Goal: Task Accomplishment & Management: Manage account settings

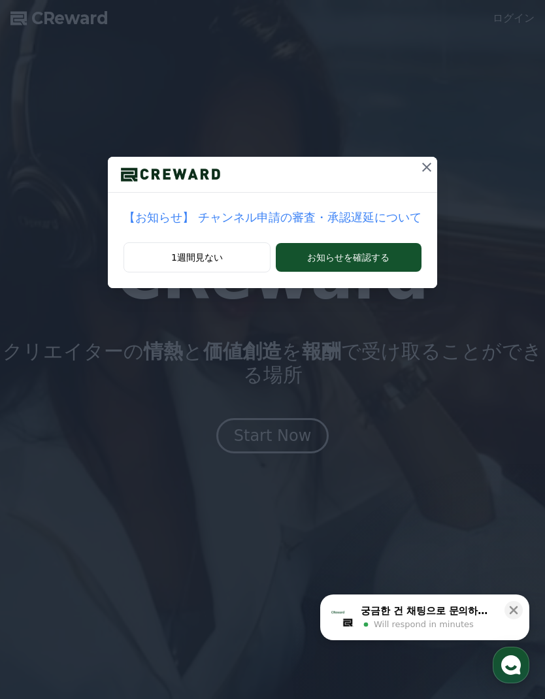
click at [400, 179] on div at bounding box center [272, 175] width 329 height 36
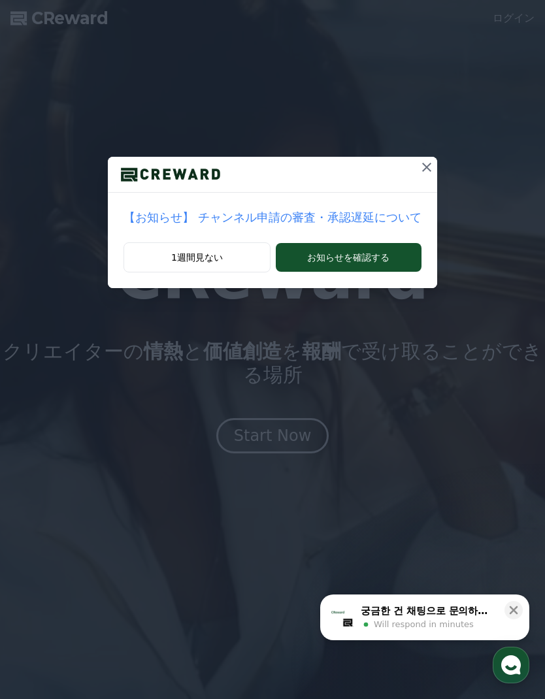
click at [419, 162] on icon at bounding box center [427, 167] width 16 height 16
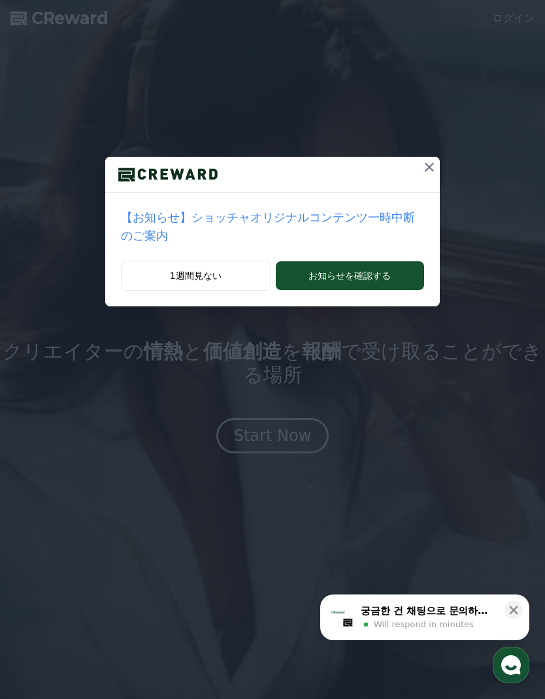
click at [429, 170] on icon at bounding box center [430, 167] width 16 height 16
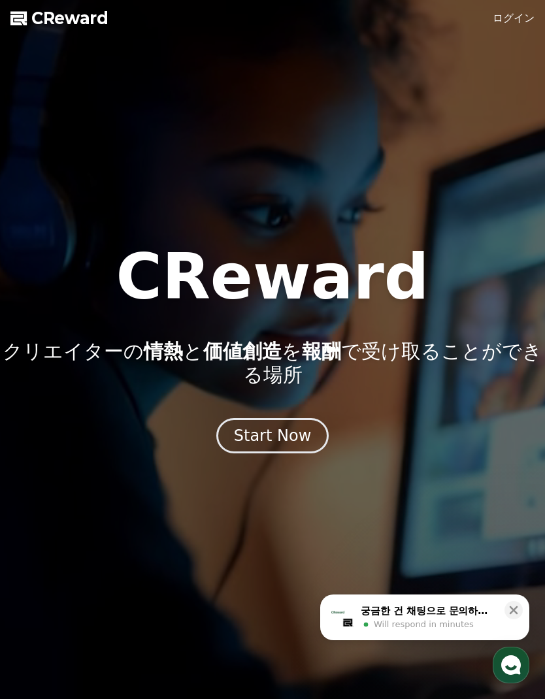
click at [299, 425] on button "Start Now" at bounding box center [272, 435] width 113 height 35
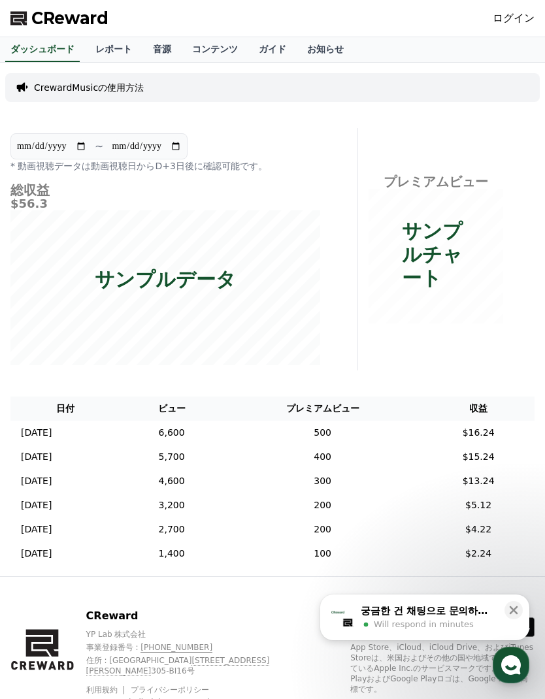
click at [508, 7] on div "CReward ログイン" at bounding box center [272, 18] width 545 height 37
click at [507, 24] on link "ログイン" at bounding box center [514, 18] width 42 height 16
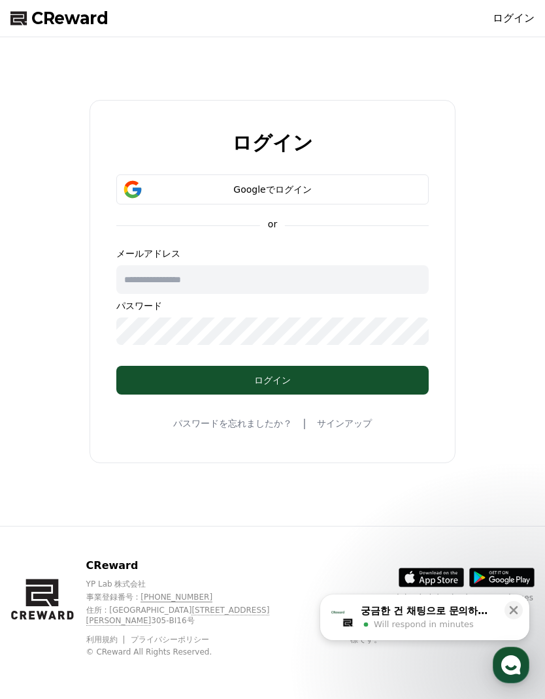
click at [345, 196] on div "Googleでログイン" at bounding box center [272, 189] width 274 height 13
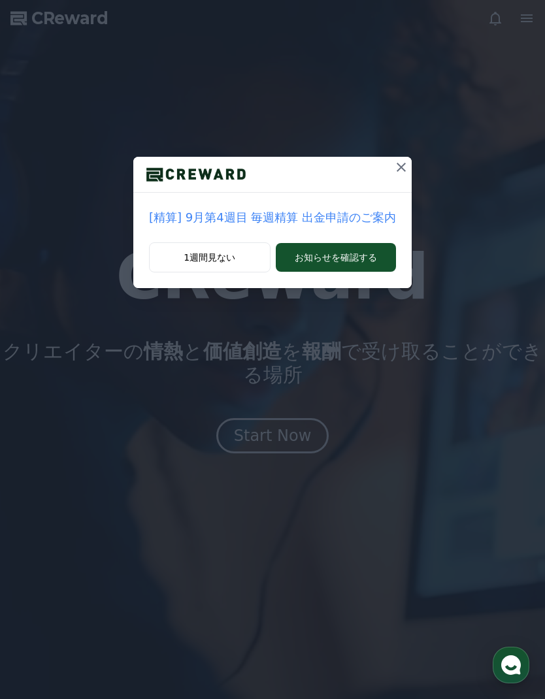
click at [393, 167] on icon at bounding box center [401, 167] width 16 height 16
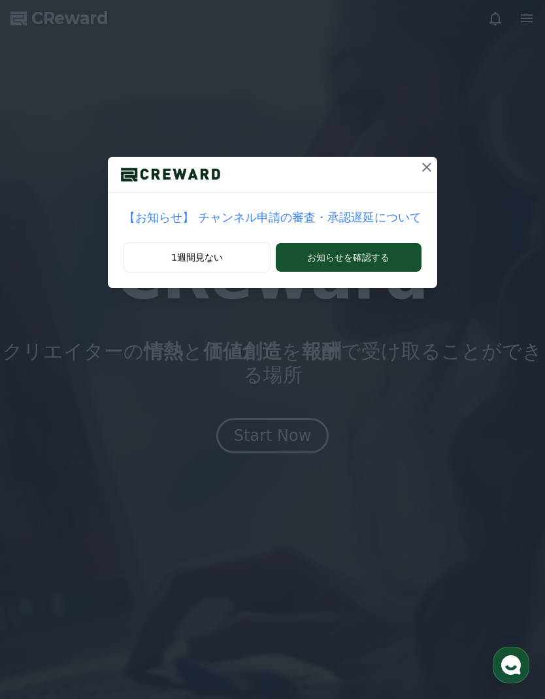
click at [419, 167] on icon at bounding box center [427, 167] width 16 height 16
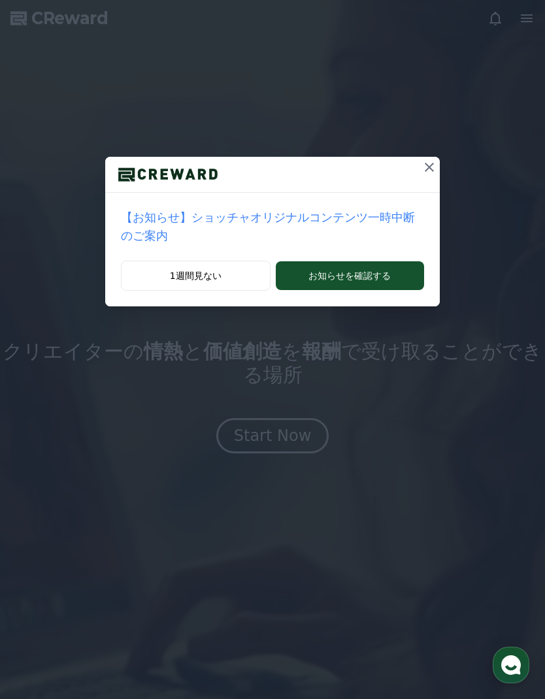
click at [423, 172] on icon at bounding box center [430, 167] width 16 height 16
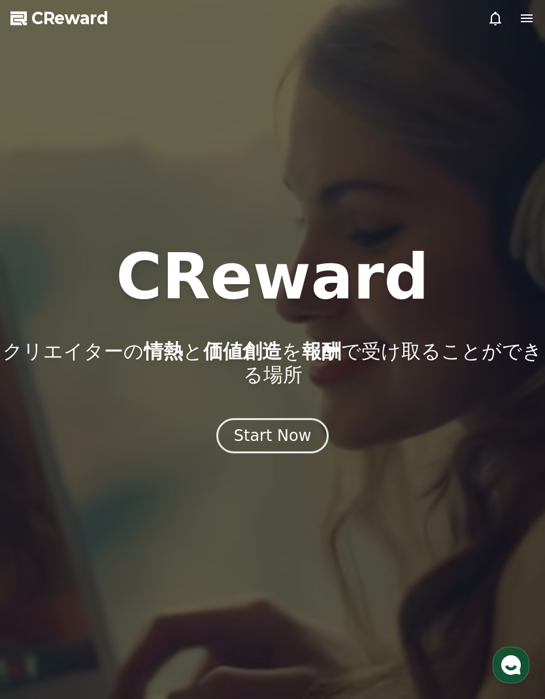
click at [299, 429] on div "Start Now" at bounding box center [273, 435] width 78 height 21
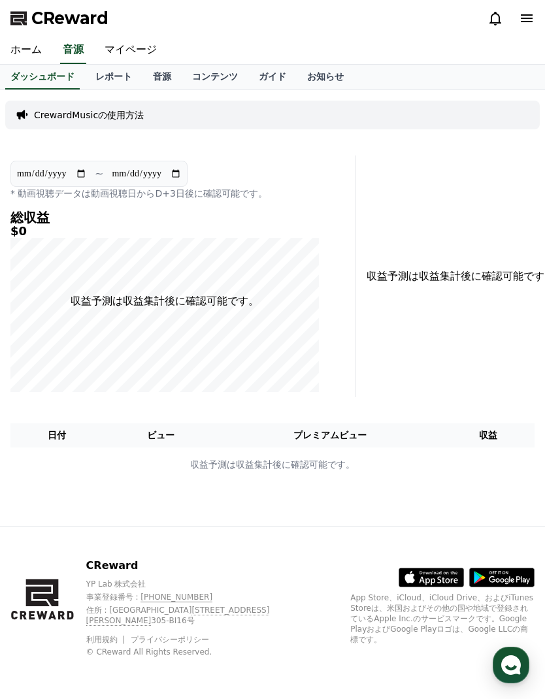
click at [120, 49] on link "マイページ" at bounding box center [130, 50] width 73 height 27
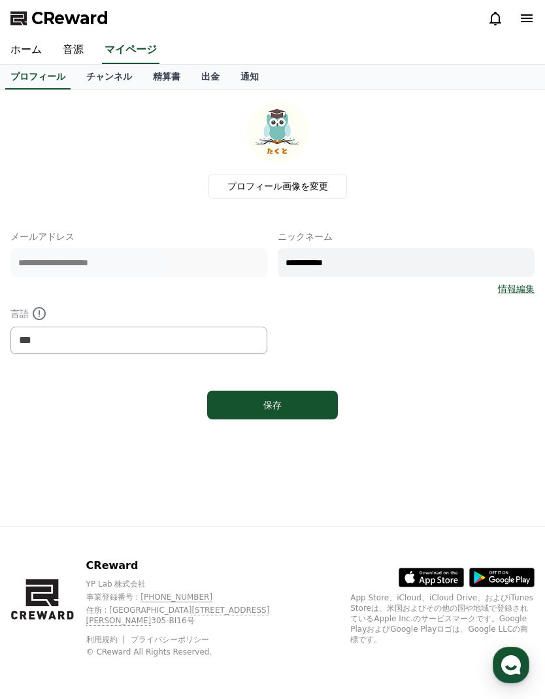
click at [100, 86] on link "チャンネル" at bounding box center [109, 77] width 67 height 25
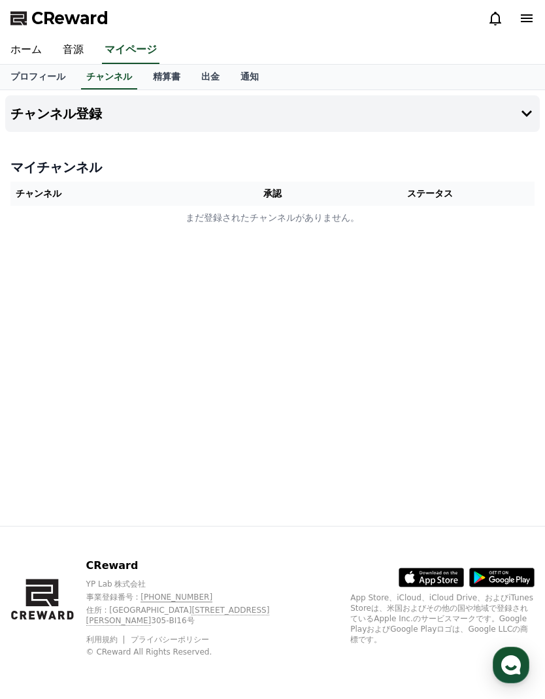
click at [35, 191] on th "チャンネル" at bounding box center [114, 194] width 208 height 24
click at [53, 221] on td "まだ登録されたチャンネルがありません。" at bounding box center [272, 218] width 524 height 24
click at [154, 88] on link "精算書" at bounding box center [166, 77] width 48 height 25
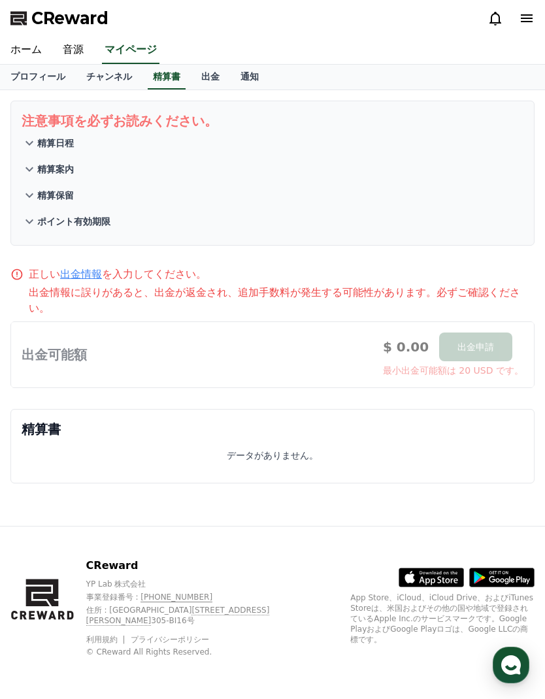
click at [200, 84] on link "出金" at bounding box center [210, 77] width 39 height 25
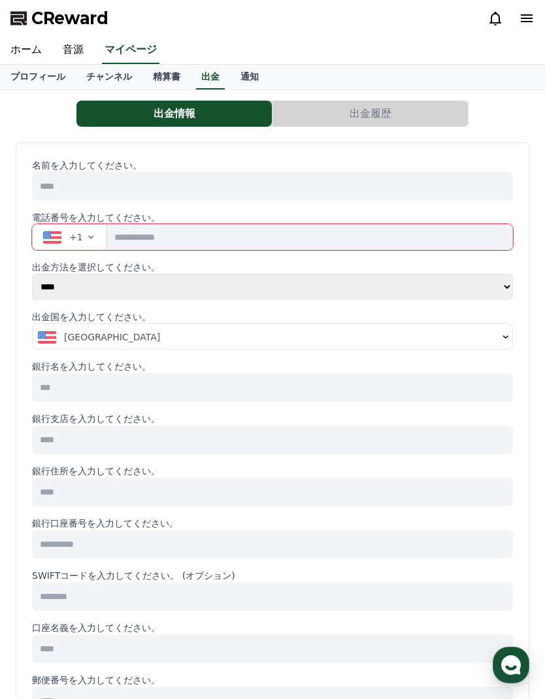
click at [230, 86] on link "通知" at bounding box center [249, 77] width 39 height 25
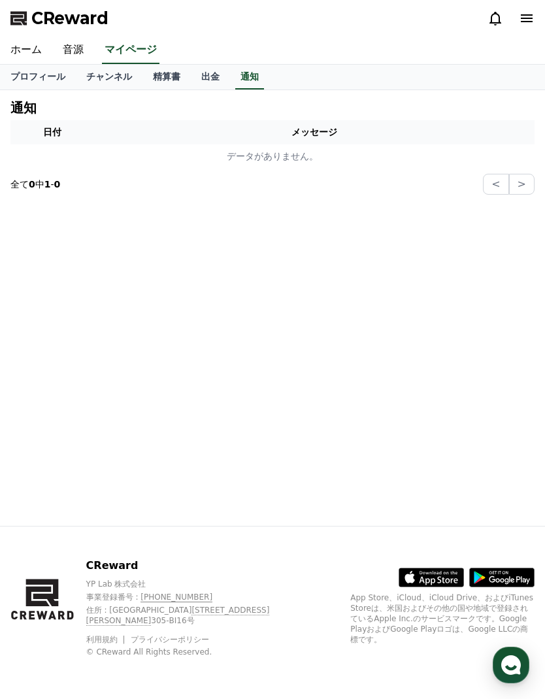
click at [27, 82] on link "プロフィール" at bounding box center [38, 77] width 76 height 25
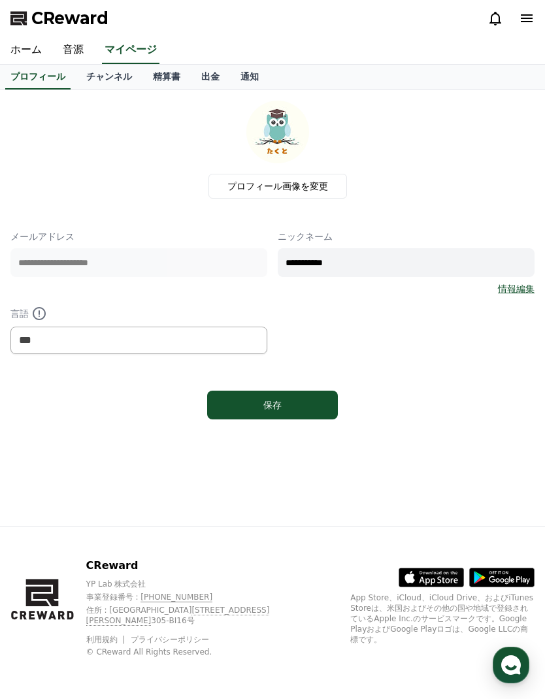
click at [26, 58] on link "ホーム" at bounding box center [26, 50] width 52 height 27
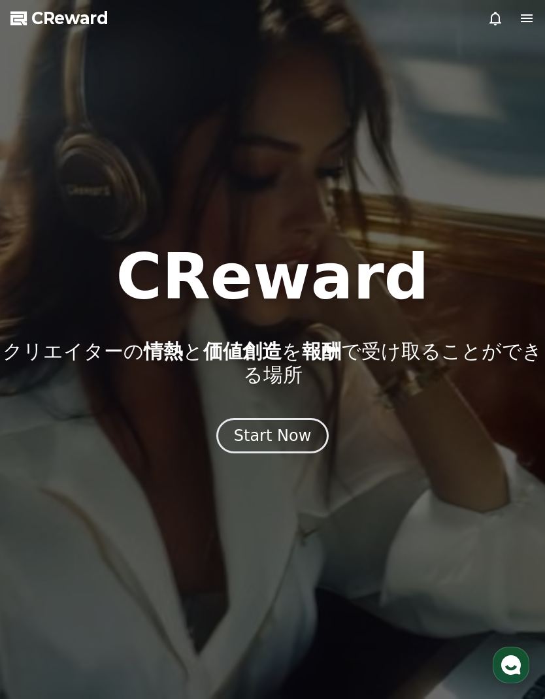
click at [508, 14] on div at bounding box center [511, 18] width 47 height 16
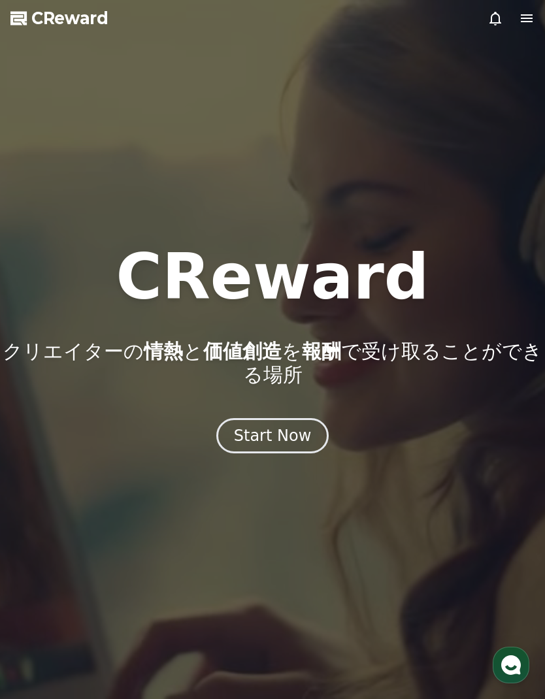
click at [525, 18] on icon at bounding box center [527, 18] width 12 height 8
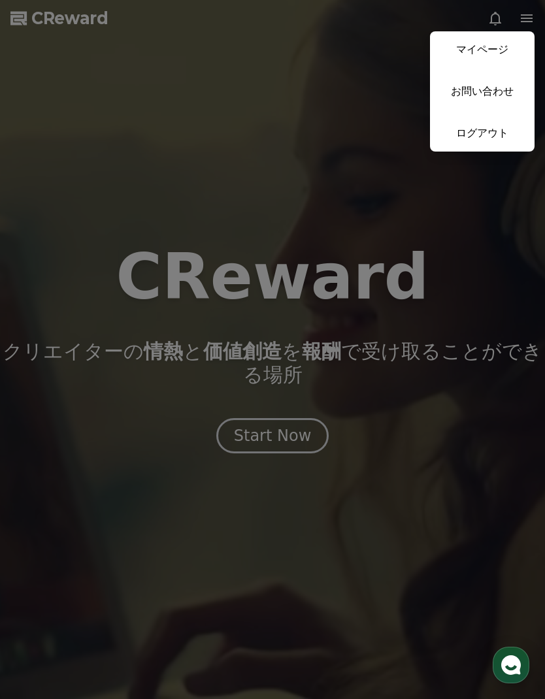
click at [504, 55] on link "マイページ" at bounding box center [482, 49] width 105 height 37
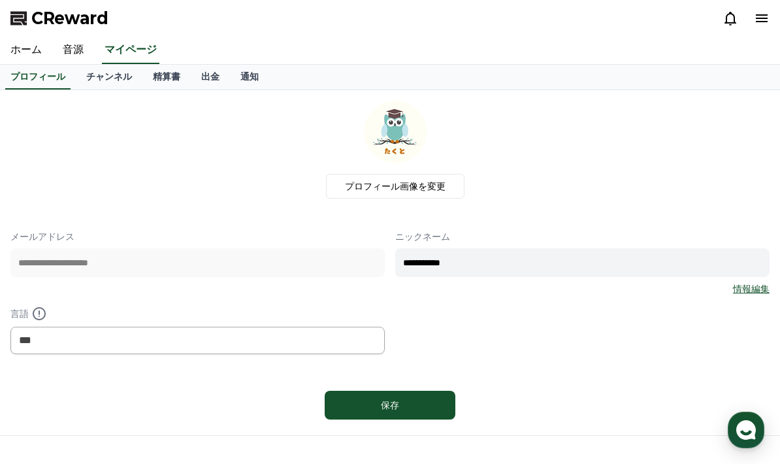
click at [110, 80] on link "チャンネル" at bounding box center [109, 77] width 67 height 25
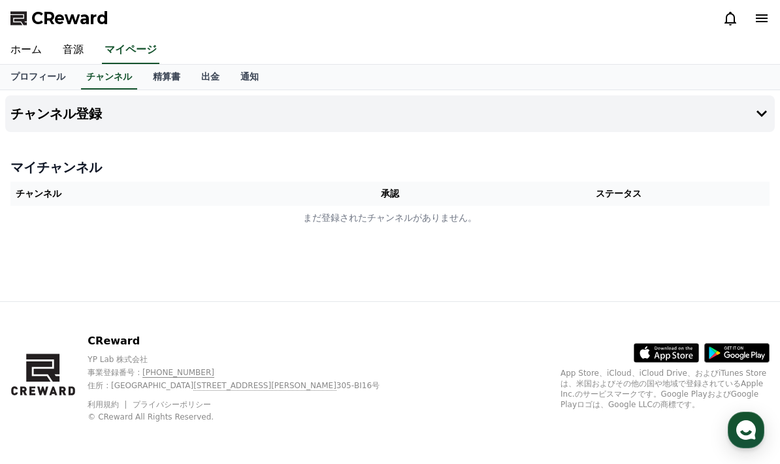
click at [36, 80] on link "プロフィール" at bounding box center [38, 77] width 76 height 25
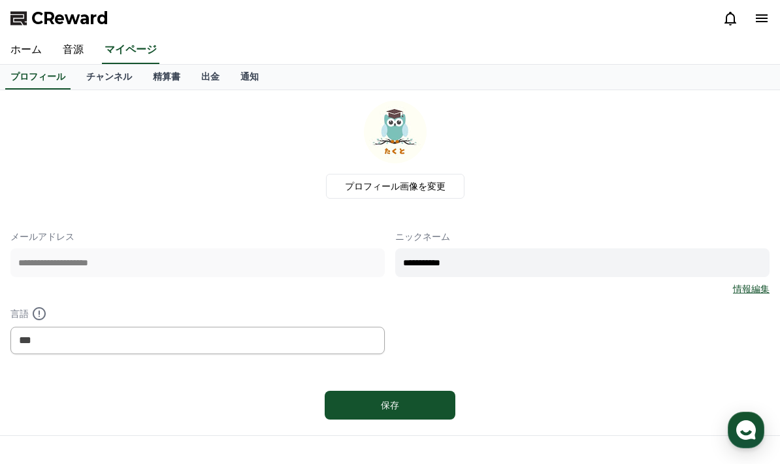
click at [20, 49] on link "ホーム" at bounding box center [26, 50] width 52 height 27
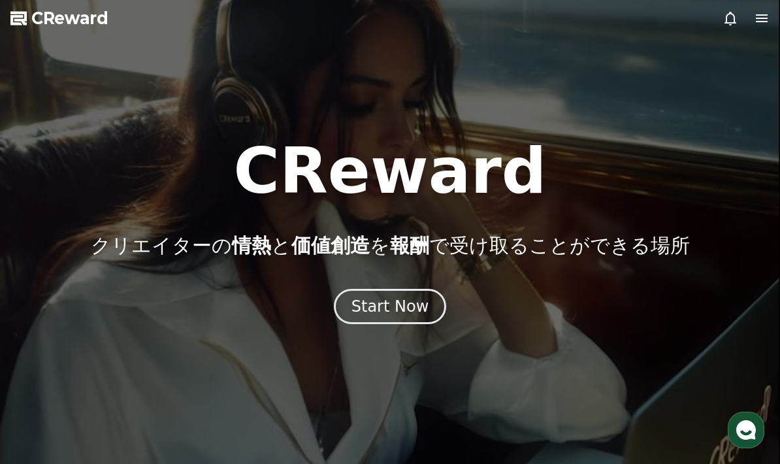
click at [73, 48] on div at bounding box center [390, 232] width 780 height 464
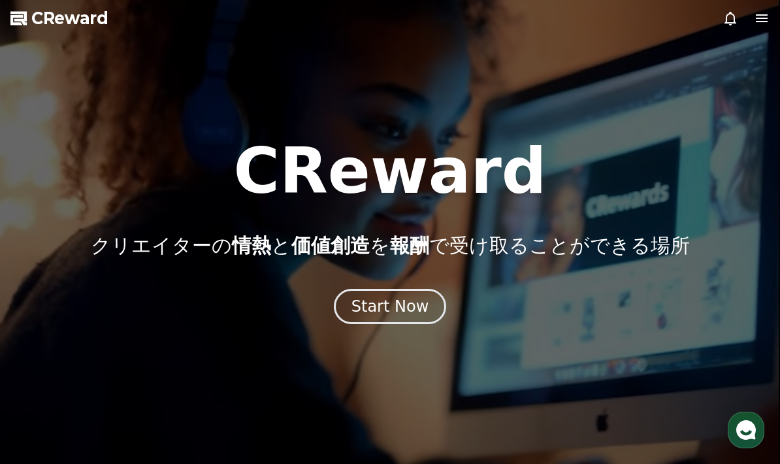
click at [544, 24] on icon at bounding box center [762, 18] width 16 height 16
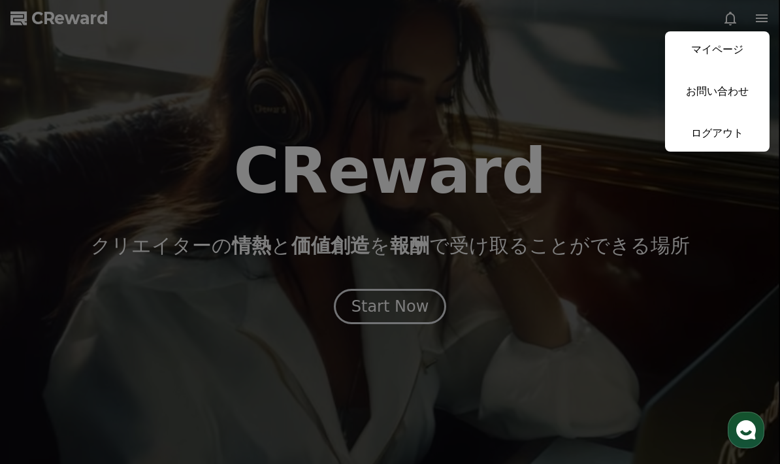
click at [544, 54] on link "マイページ" at bounding box center [717, 49] width 105 height 37
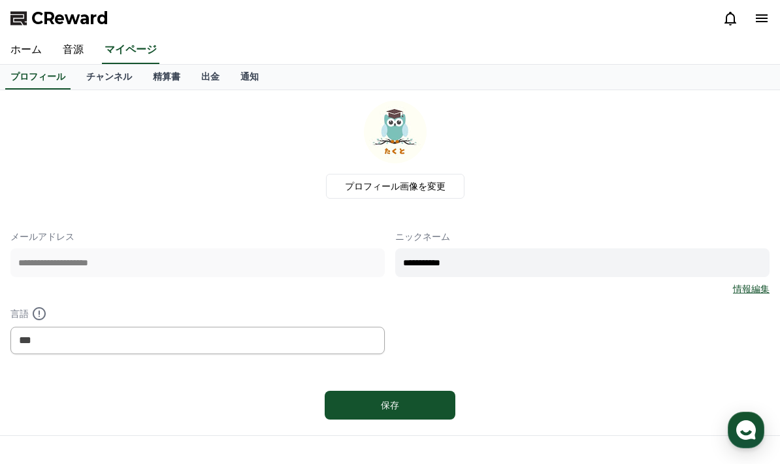
click at [544, 290] on link "情報編集" at bounding box center [751, 288] width 37 height 13
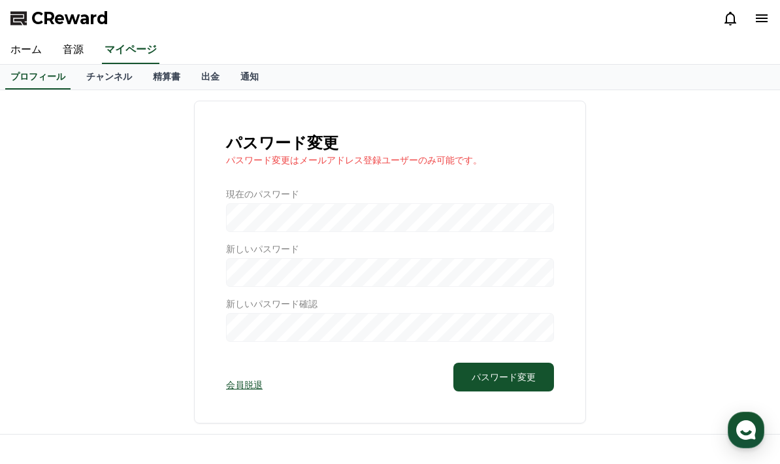
click at [544, 289] on div "パスワード変更 パスワード変更はメールアドレス登録ユーザーのみ可能です。 現在のパスワード 新しいパスワード 新しいパスワード確認 会員脱退 パスワード変更" at bounding box center [389, 262] width 759 height 323
click at [108, 81] on link "チャンネル" at bounding box center [109, 77] width 67 height 25
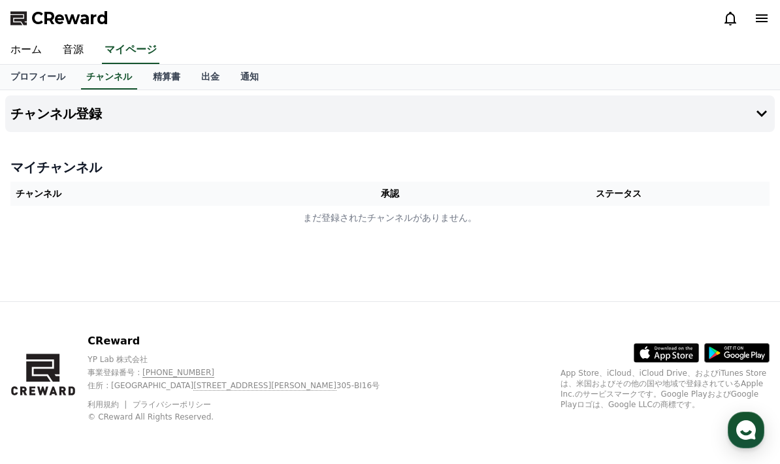
click at [52, 212] on td "まだ登録されたチャンネルがありません。" at bounding box center [389, 218] width 759 height 24
click at [41, 220] on td "まだ登録されたチャンネルがありません。" at bounding box center [389, 218] width 759 height 24
click at [544, 220] on td "まだ登録されたチャンネルがありません。" at bounding box center [389, 218] width 759 height 24
click at [32, 216] on td "まだ登録されたチャンネルがありません。" at bounding box center [389, 218] width 759 height 24
click at [45, 213] on td "まだ登録されたチャンネルがありません。" at bounding box center [389, 218] width 759 height 24
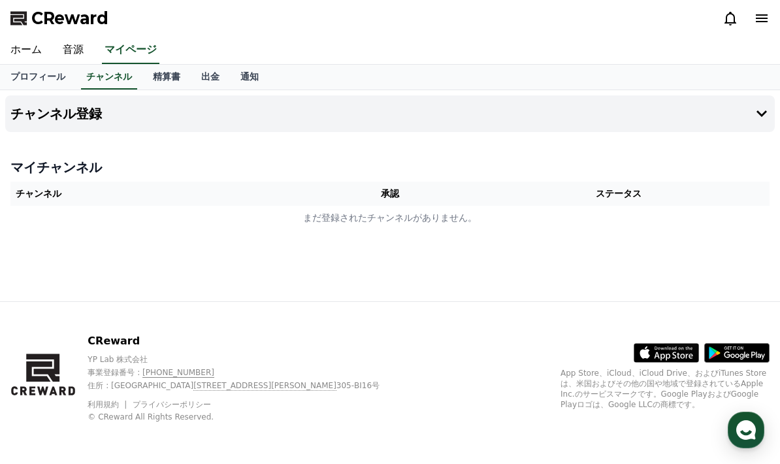
click at [544, 218] on td "まだ登録されたチャンネルがありません。" at bounding box center [389, 218] width 759 height 24
click at [544, 180] on div "マイチャンネル チャンネル 承認 ステータス まだ登録されたチャンネルがありません。" at bounding box center [390, 194] width 770 height 82
click at [544, 206] on td "まだ登録されたチャンネルがありません。" at bounding box center [389, 218] width 759 height 24
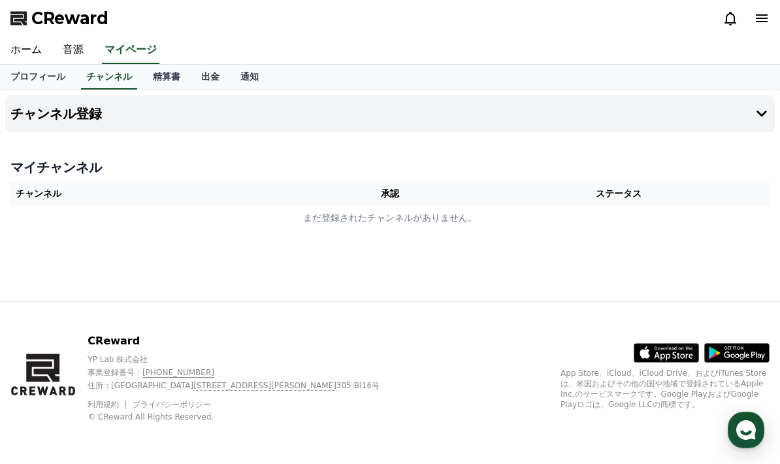
click at [544, 95] on button "チャンネル登録" at bounding box center [390, 113] width 770 height 37
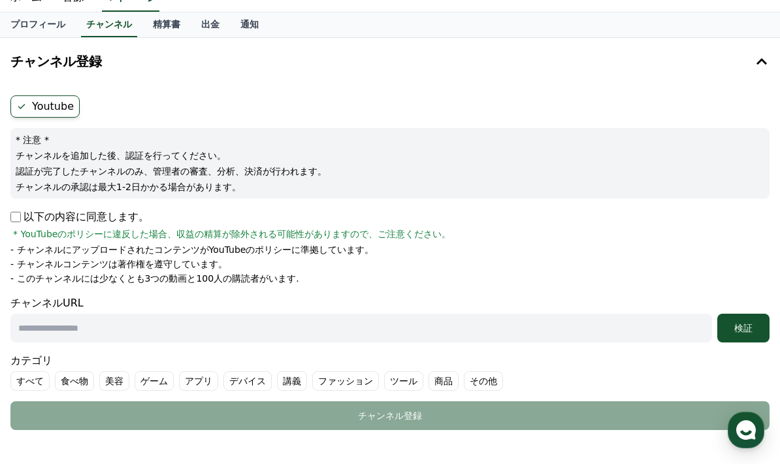
click at [33, 114] on label "Youtube" at bounding box center [44, 106] width 69 height 22
click at [29, 107] on label "Youtube" at bounding box center [44, 106] width 69 height 22
click at [50, 340] on input "text" at bounding box center [361, 328] width 702 height 29
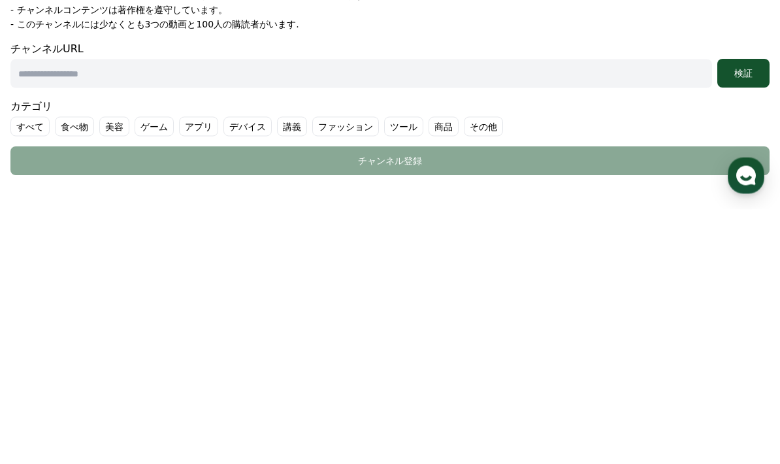
click at [37, 314] on input "text" at bounding box center [361, 328] width 702 height 29
paste input "**********"
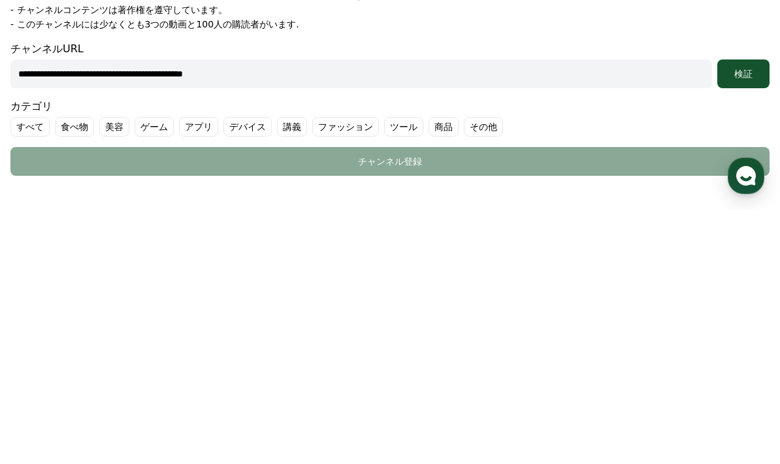
type input "**********"
click at [544, 322] on div "検証" at bounding box center [744, 328] width 42 height 13
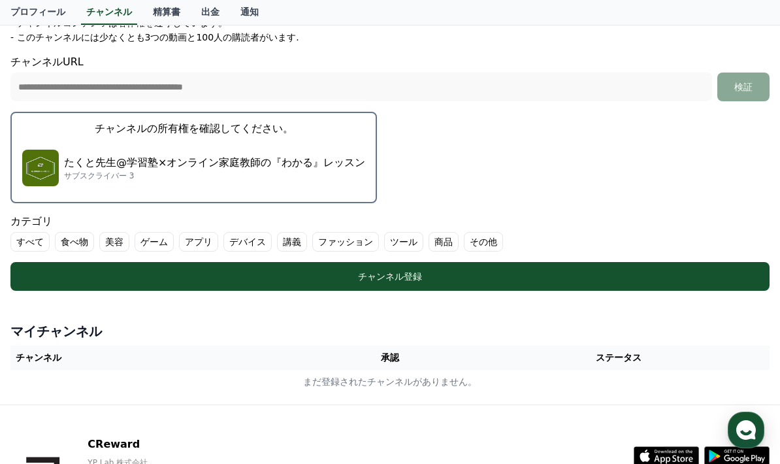
click at [544, 275] on div "チャンネル登録" at bounding box center [390, 276] width 707 height 13
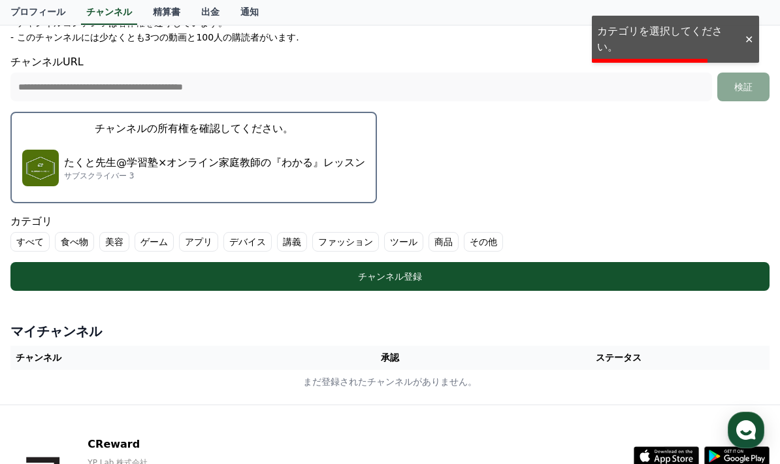
click at [544, 133] on form "**********" at bounding box center [389, 72] width 759 height 437
click at [544, 42] on div at bounding box center [748, 39] width 21 height 12
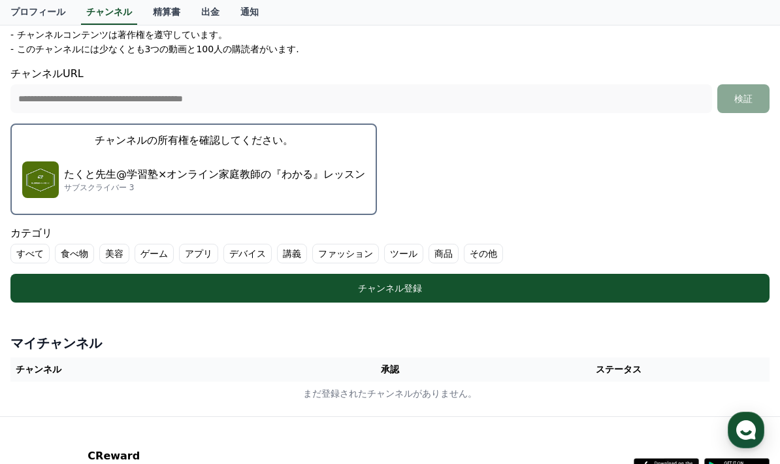
scroll to position [282, 0]
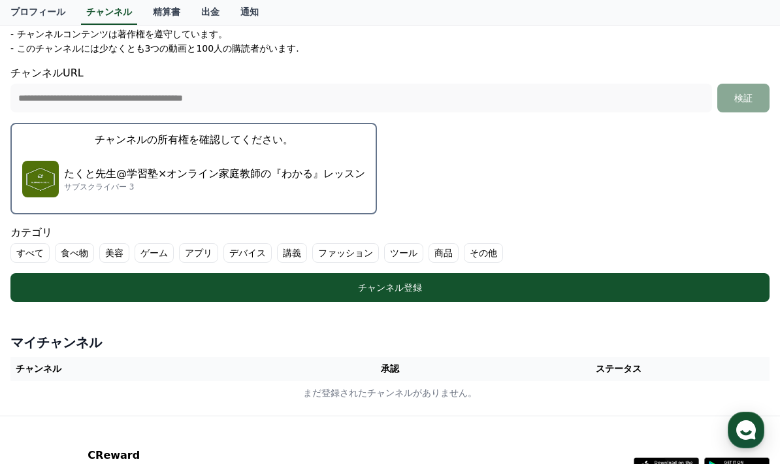
click at [469, 257] on label "その他" at bounding box center [483, 253] width 39 height 20
click at [544, 289] on div "チャンネル登録" at bounding box center [390, 287] width 707 height 13
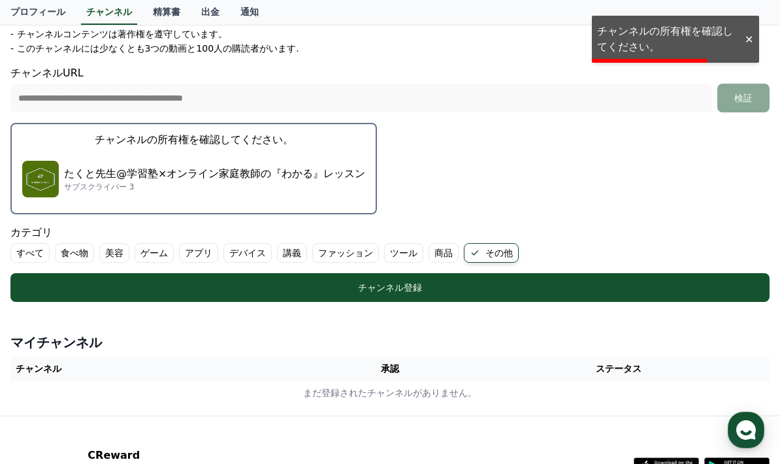
click at [544, 40] on li "- チャンネルコンテンツは著作権を遵守しています。" at bounding box center [389, 33] width 759 height 13
click at [76, 173] on p "たくと先生@学習塾×オンライン家庭教師の『わかる』レッスン" at bounding box center [214, 174] width 301 height 16
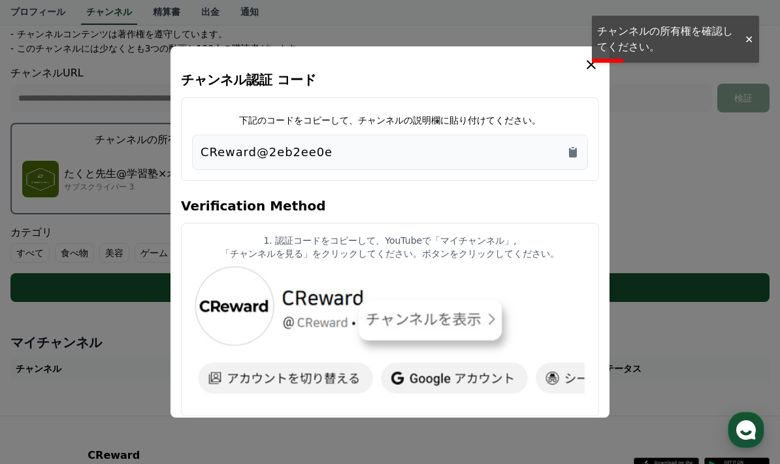
click at [97, 169] on button "close modal" at bounding box center [390, 232] width 780 height 464
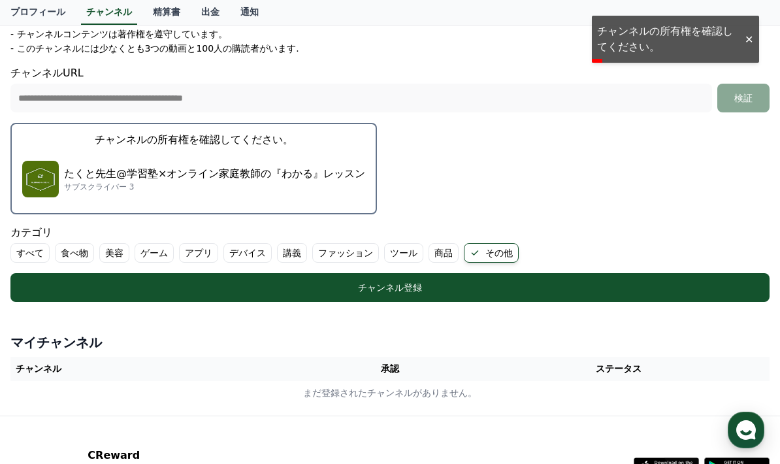
click at [91, 179] on p "たくと先生@学習塾×オンライン家庭教師の『わかる』レッスン" at bounding box center [214, 174] width 301 height 16
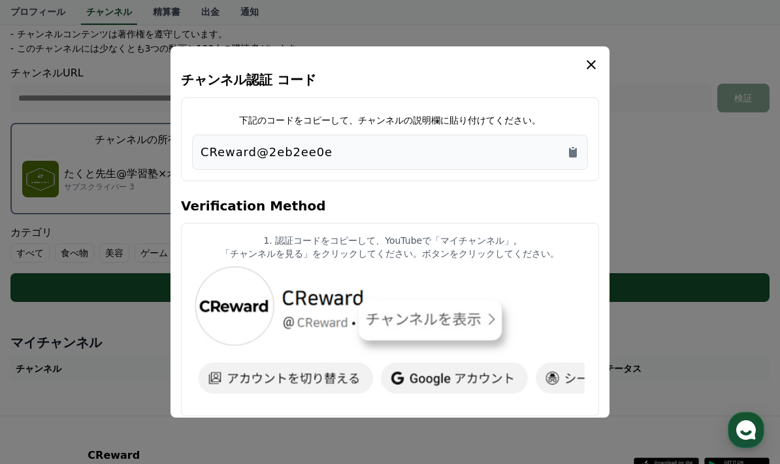
click at [369, 143] on div "CReward@2eb2ee0e" at bounding box center [390, 152] width 379 height 18
click at [544, 146] on icon "Copy to clipboard" at bounding box center [573, 152] width 13 height 13
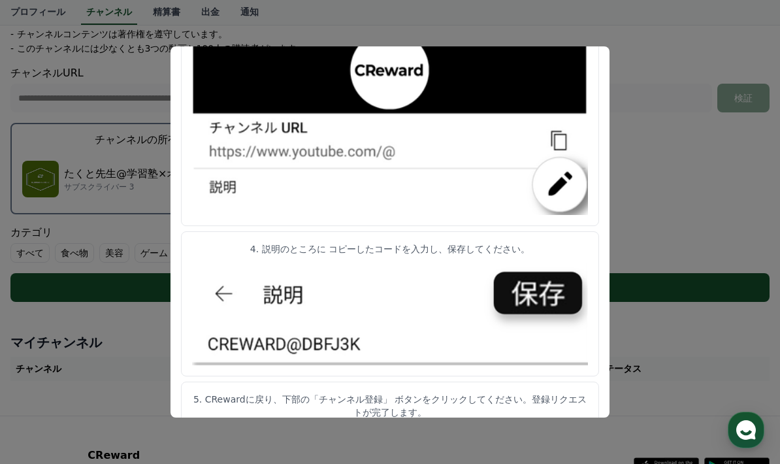
scroll to position [663, 0]
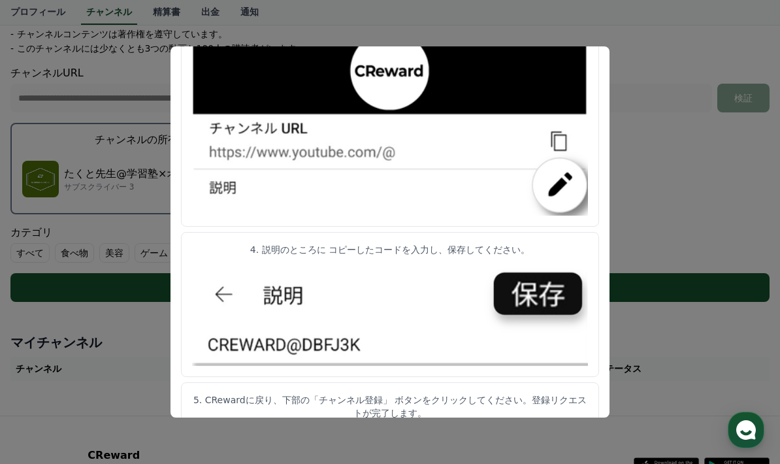
click at [544, 154] on button "close modal" at bounding box center [390, 232] width 780 height 464
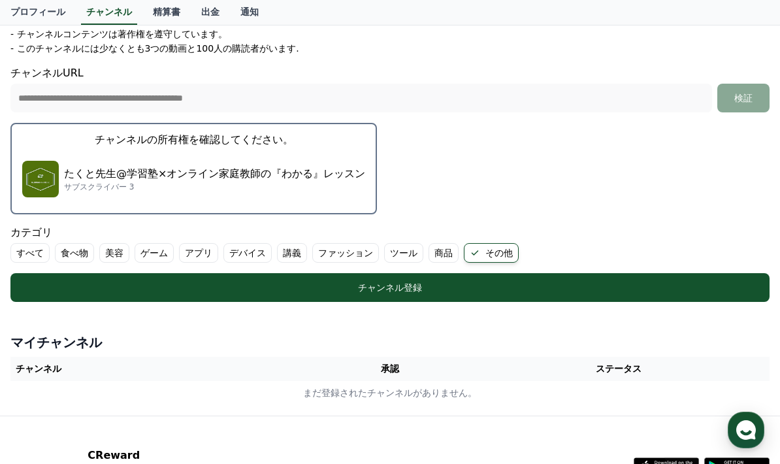
click at [544, 291] on div "チャンネル登録" at bounding box center [390, 287] width 707 height 13
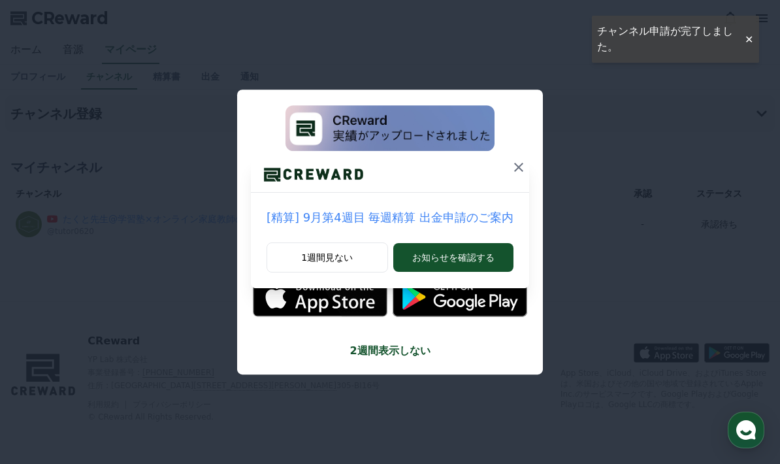
click at [528, 176] on div "[精算] 9月第4週目 毎週精算 出金申請のご案内 1週間見ない お知らせを確認する" at bounding box center [390, 154] width 780 height 309
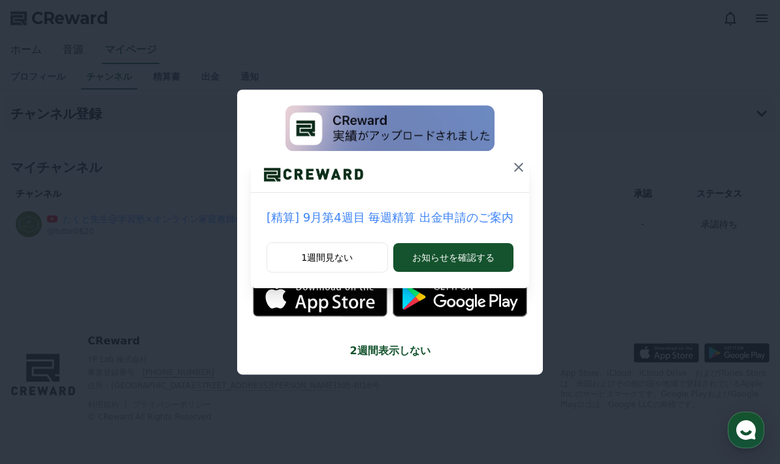
click at [511, 174] on icon at bounding box center [519, 167] width 16 height 16
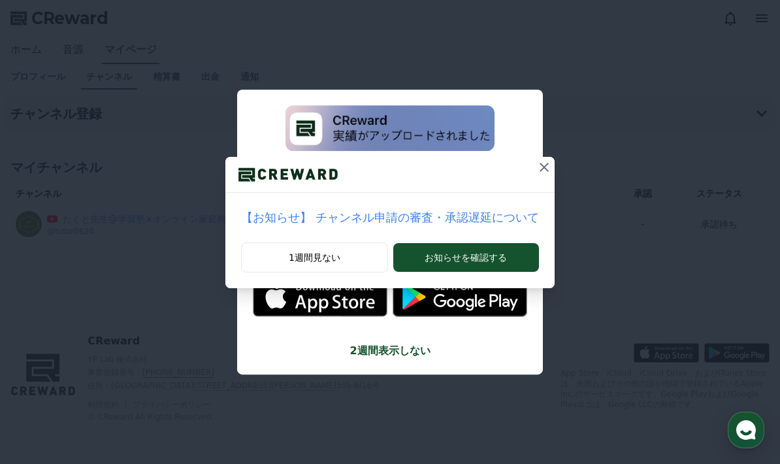
click at [495, 254] on button "お知らせを確認する" at bounding box center [466, 257] width 146 height 29
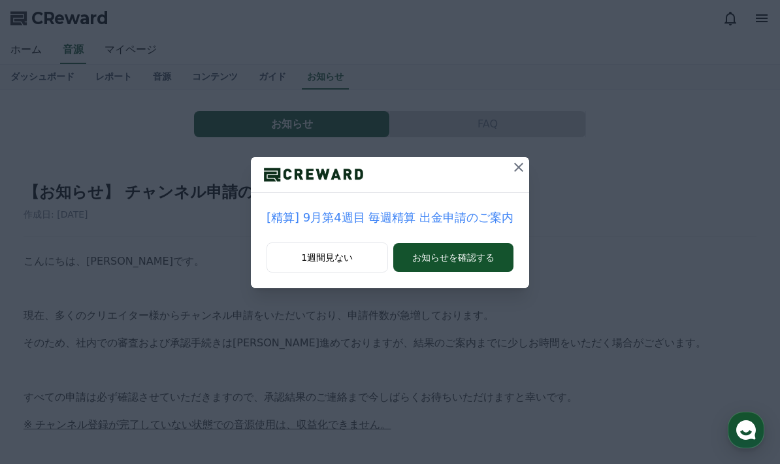
click at [519, 165] on button at bounding box center [518, 167] width 21 height 21
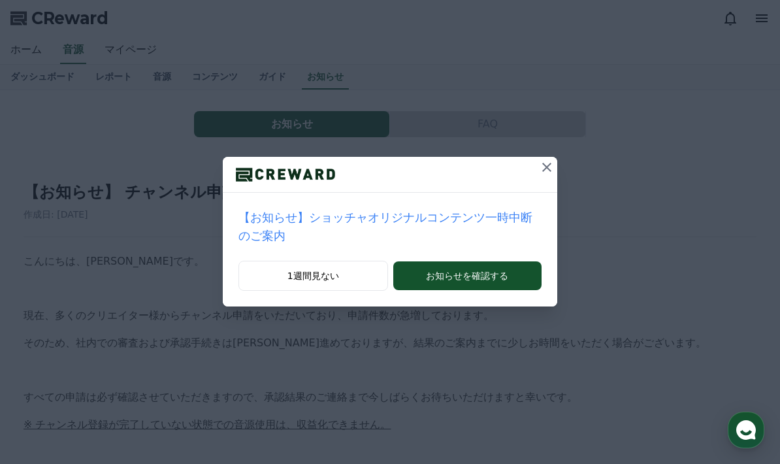
click at [533, 165] on div at bounding box center [390, 175] width 335 height 36
click at [538, 176] on button at bounding box center [547, 167] width 21 height 21
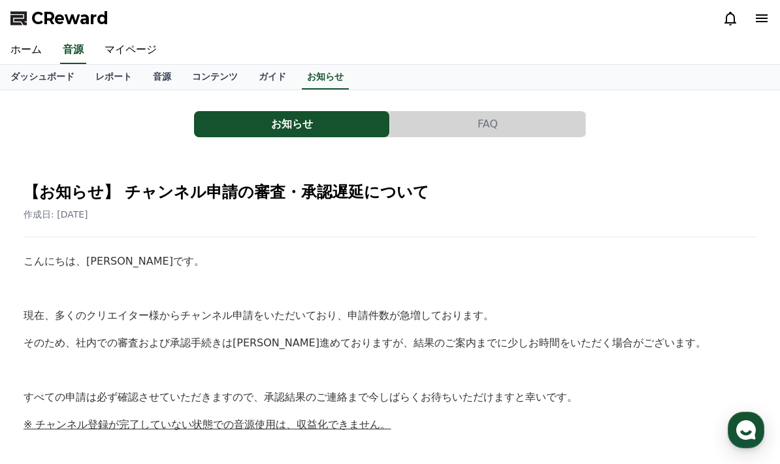
click at [126, 58] on link "マイページ" at bounding box center [130, 50] width 73 height 27
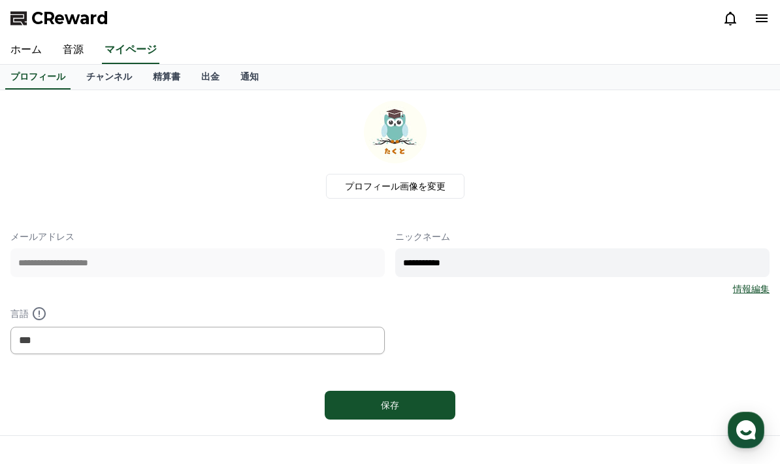
click at [105, 85] on link "チャンネル" at bounding box center [109, 77] width 67 height 25
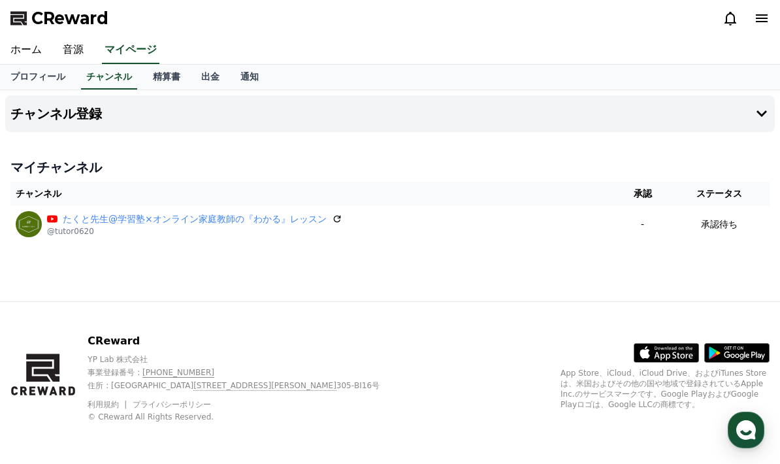
click at [33, 84] on link "プロフィール" at bounding box center [38, 77] width 76 height 25
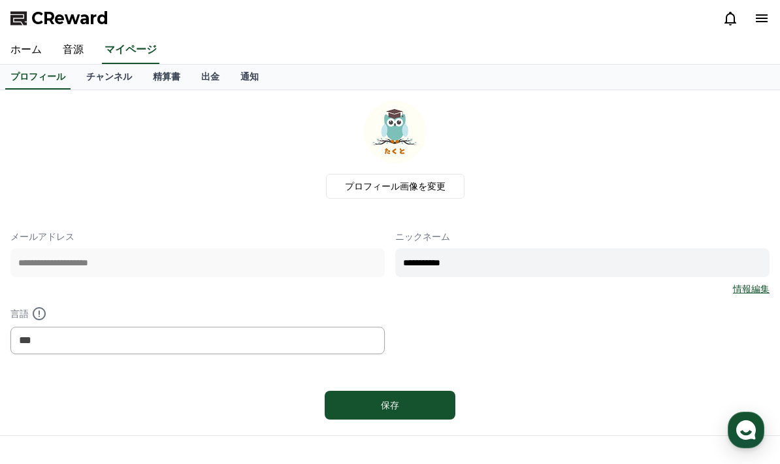
click at [156, 84] on link "精算書" at bounding box center [166, 77] width 48 height 25
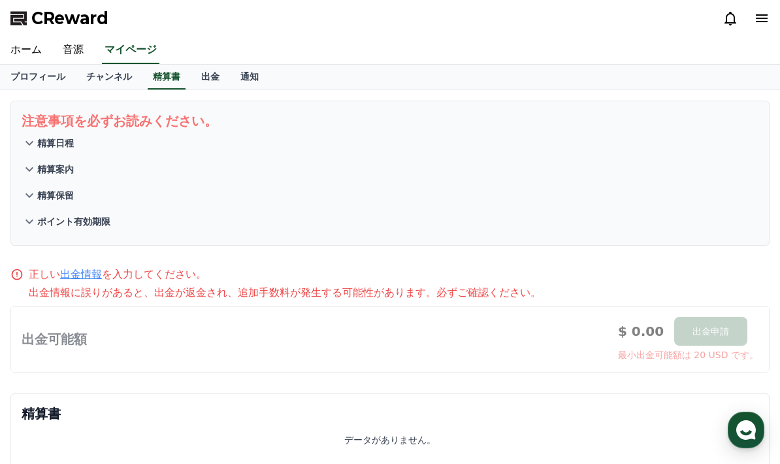
click at [191, 80] on link "出金" at bounding box center [210, 77] width 39 height 25
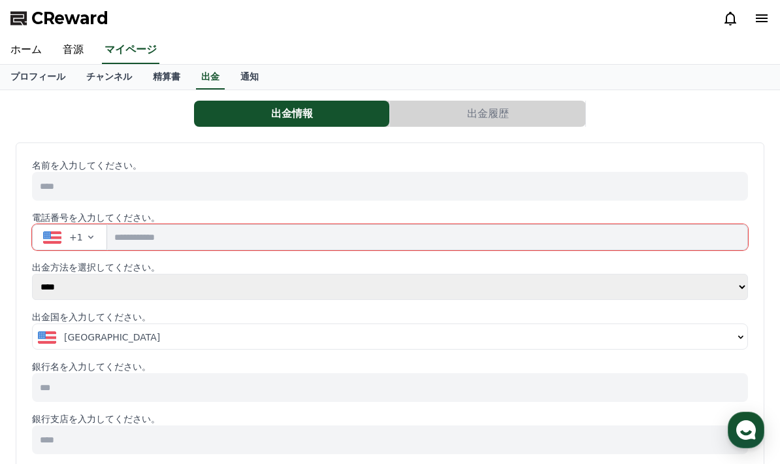
click at [230, 84] on link "通知" at bounding box center [249, 77] width 39 height 25
